Goal: Transaction & Acquisition: Purchase product/service

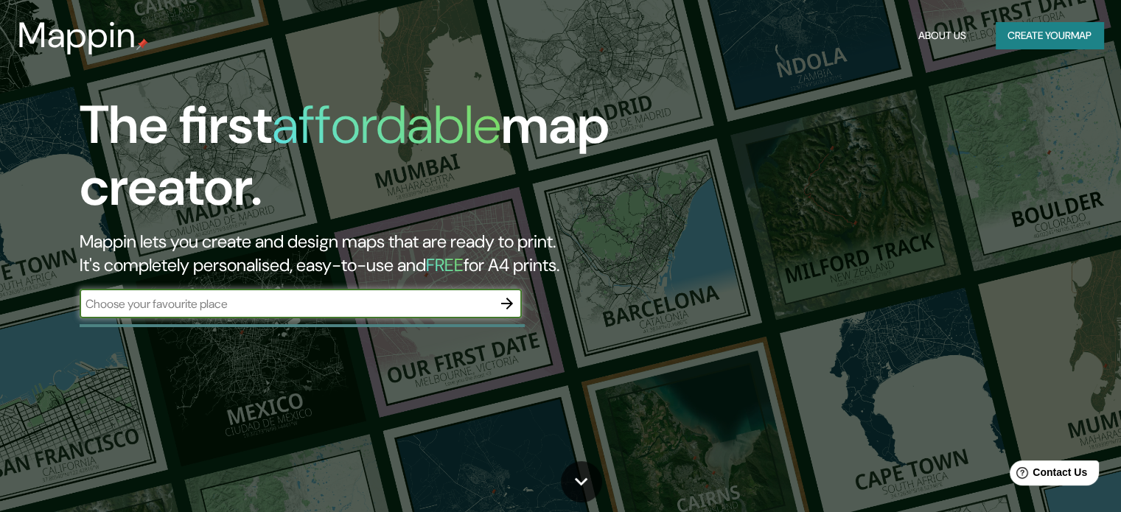
click at [396, 310] on input "text" at bounding box center [286, 304] width 413 height 17
type input "sunchales"
click at [516, 308] on button "button" at bounding box center [507, 303] width 29 height 29
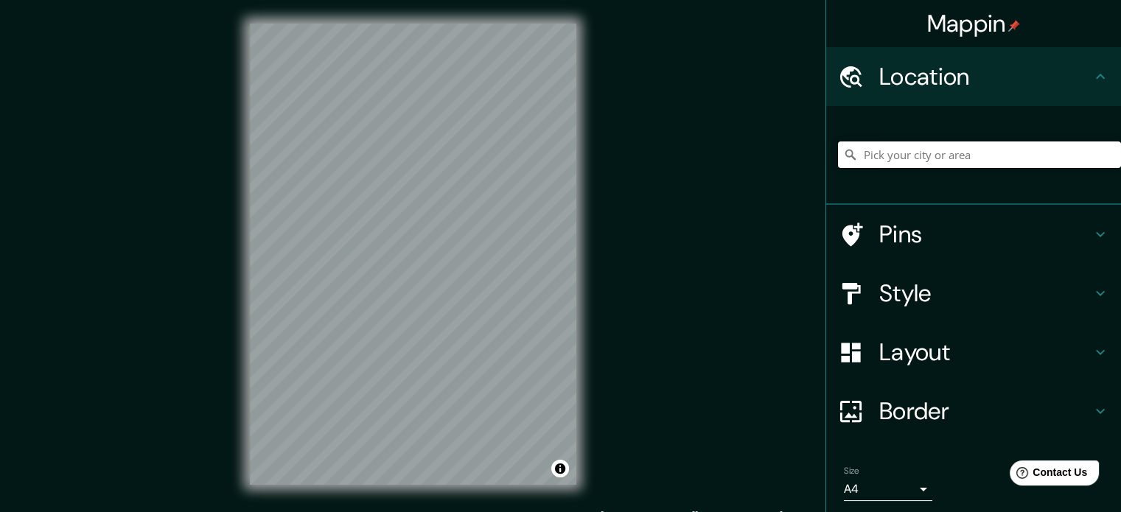
click at [920, 159] on input "Pick your city or area" at bounding box center [979, 155] width 283 height 27
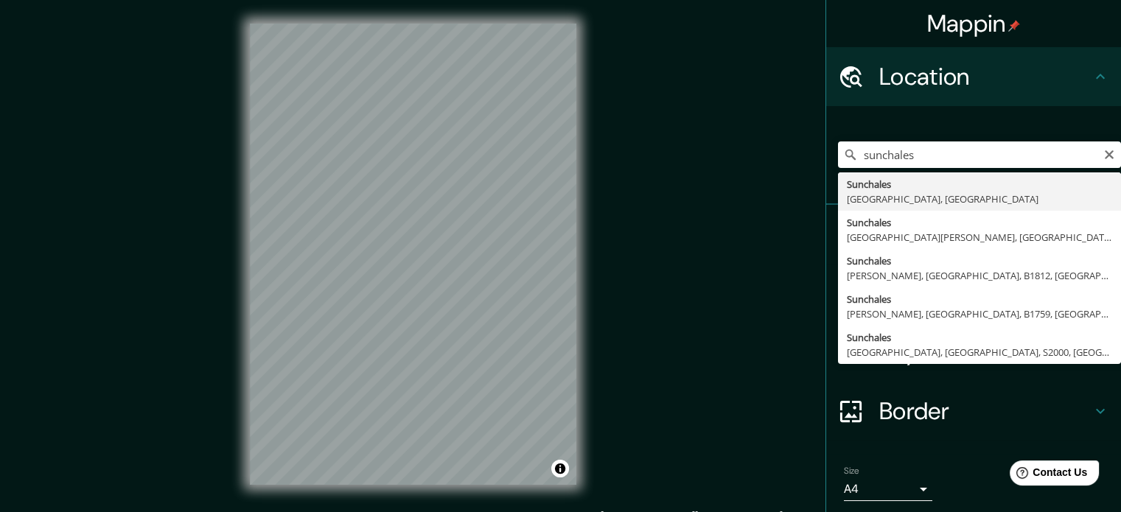
type input "[GEOGRAPHIC_DATA], [GEOGRAPHIC_DATA], [GEOGRAPHIC_DATA]"
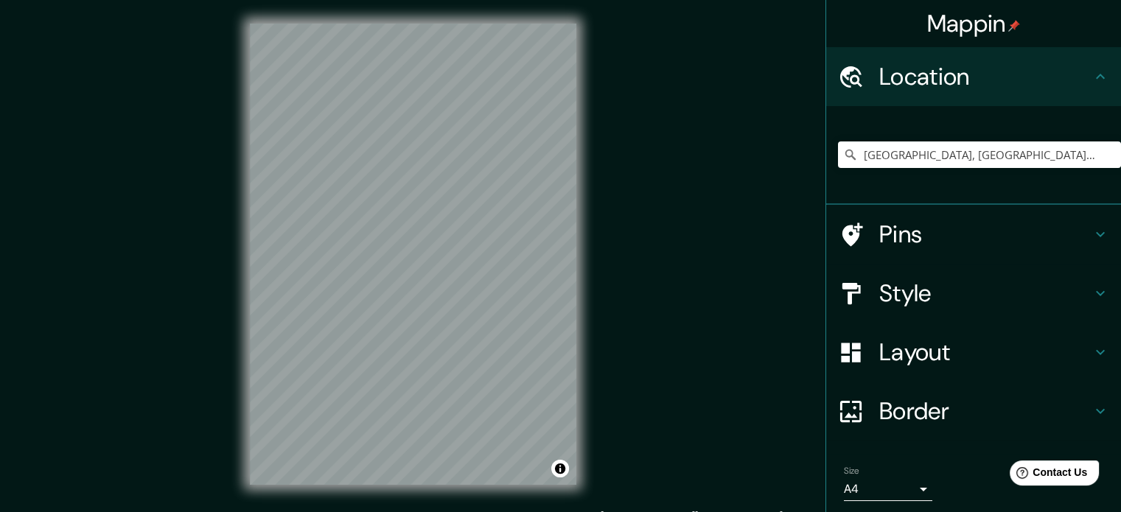
click at [982, 299] on h4 "Style" at bounding box center [986, 293] width 212 height 29
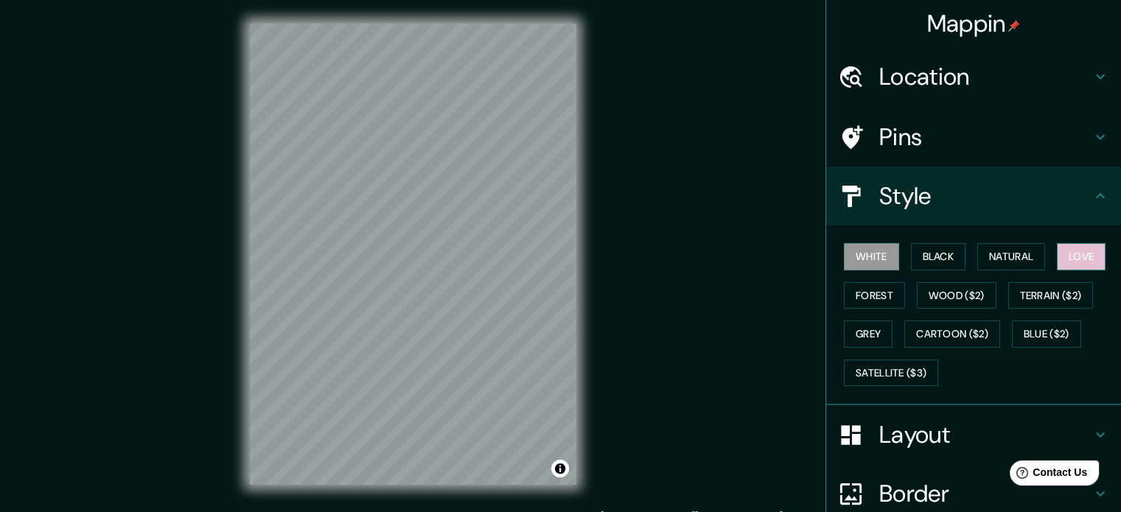
click at [1068, 257] on button "Love" at bounding box center [1081, 256] width 49 height 27
